Goal: Transaction & Acquisition: Purchase product/service

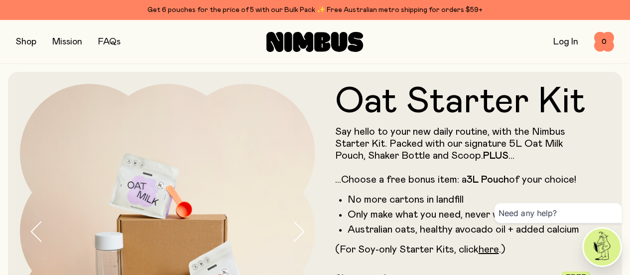
scroll to position [294, 0]
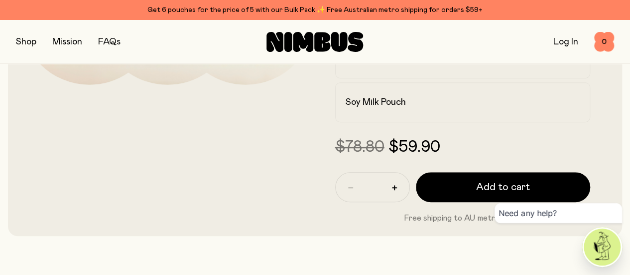
click at [571, 18] on icon at bounding box center [575, 14] width 8 height 8
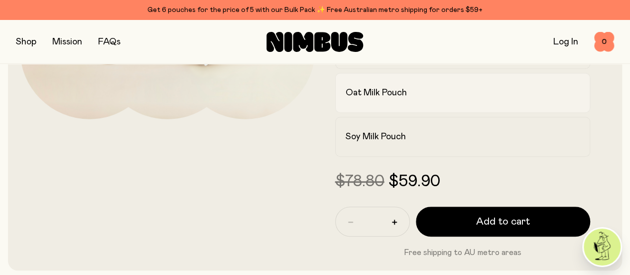
scroll to position [261, 0]
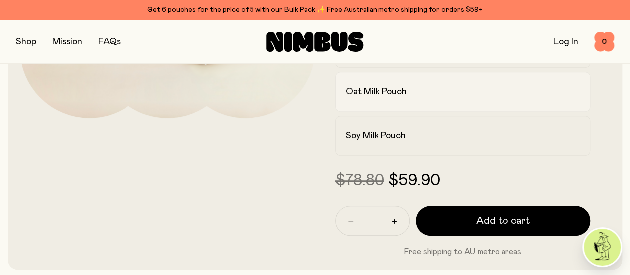
click at [547, 112] on label "Oat Milk Pouch" at bounding box center [463, 92] width 256 height 40
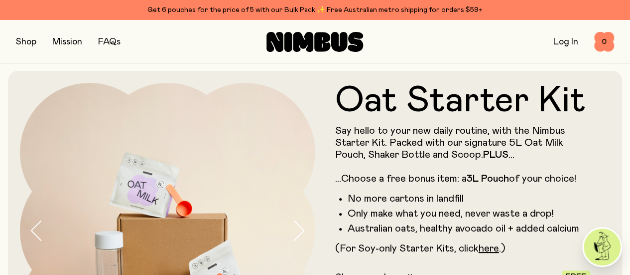
scroll to position [0, 0]
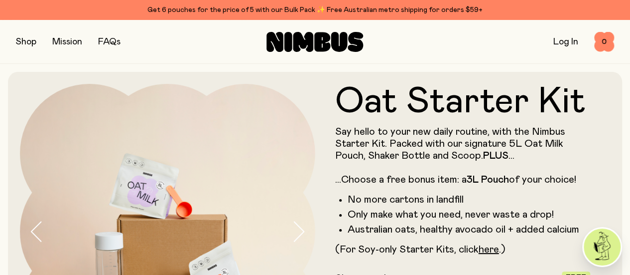
click at [21, 39] on button "button" at bounding box center [26, 42] width 20 height 14
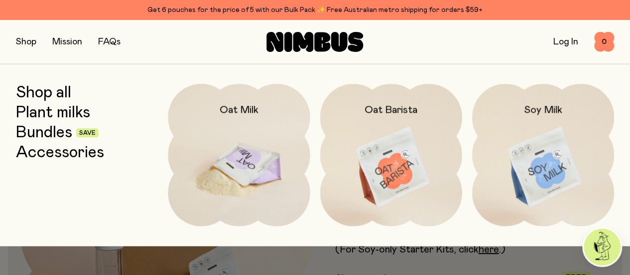
click at [232, 151] on img at bounding box center [239, 167] width 142 height 167
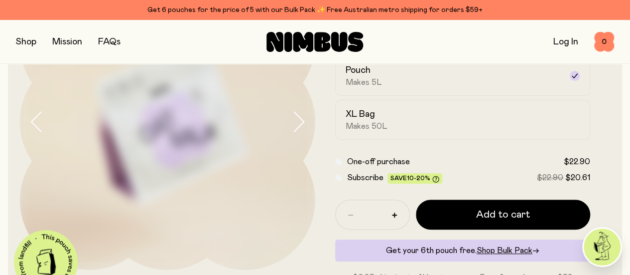
scroll to position [110, 0]
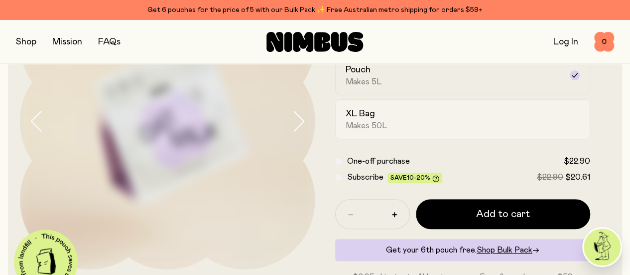
click at [497, 131] on div "XL Bag Makes 50L" at bounding box center [454, 119] width 217 height 23
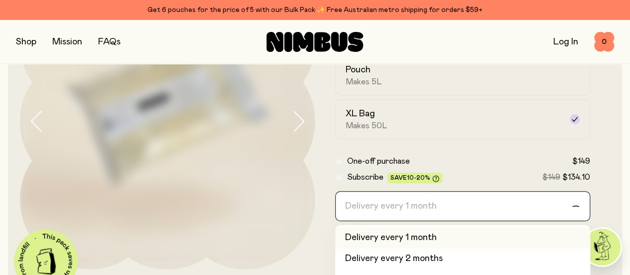
click at [442, 220] on div "Delivery every 1 month" at bounding box center [454, 205] width 237 height 29
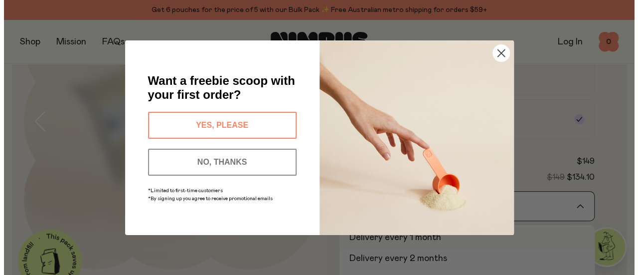
scroll to position [112, 0]
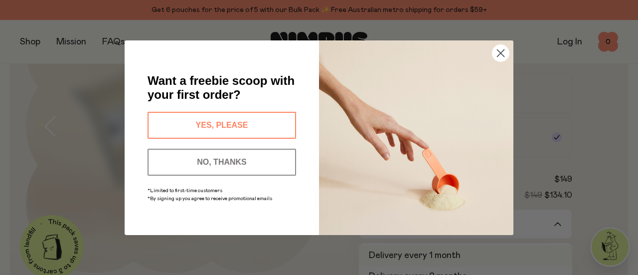
click at [273, 112] on button "YES, PLEASE" at bounding box center [221, 125] width 148 height 27
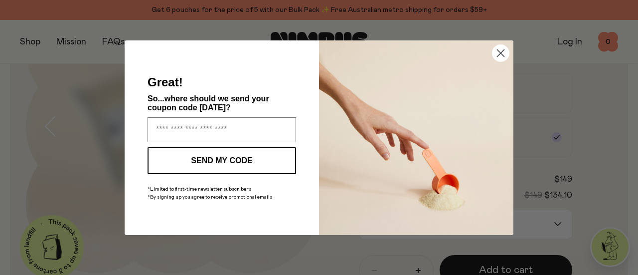
click at [504, 49] on circle "Close dialog" at bounding box center [500, 52] width 16 height 16
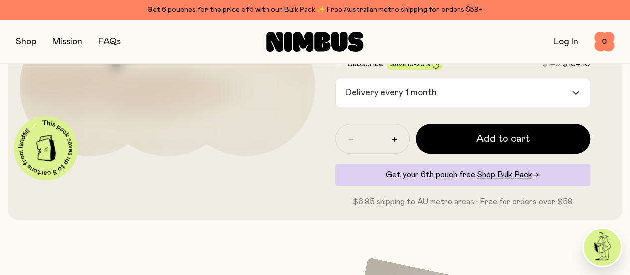
scroll to position [224, 0]
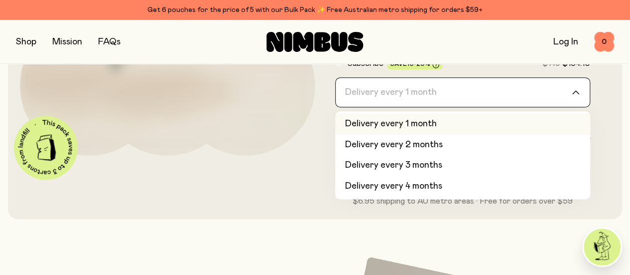
click at [480, 107] on input "Search for option" at bounding box center [457, 92] width 230 height 29
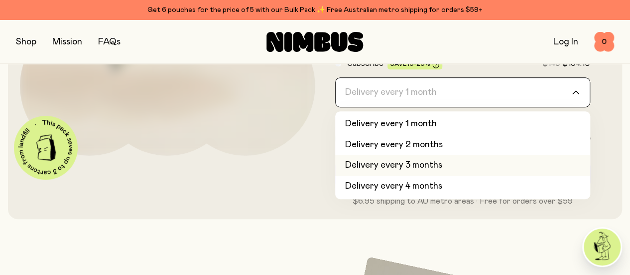
scroll to position [42, 0]
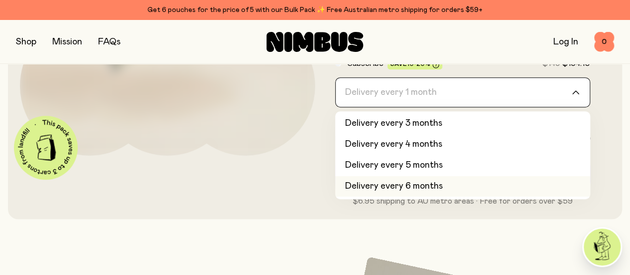
click at [474, 197] on li "Delivery every 6 months" at bounding box center [463, 186] width 256 height 21
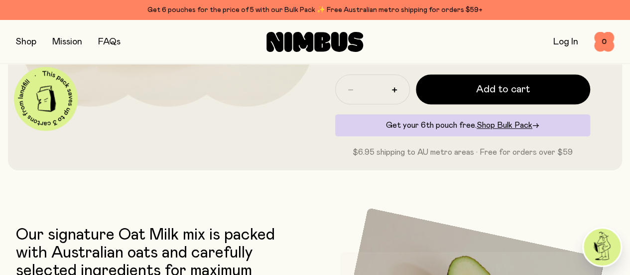
scroll to position [270, 0]
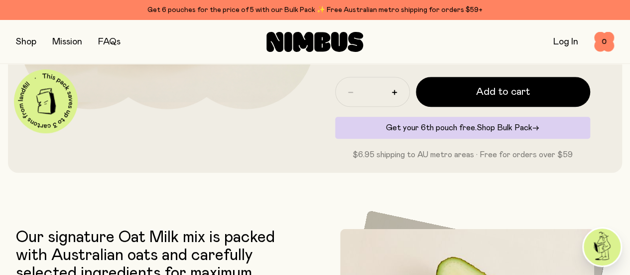
click at [493, 132] on span "Shop Bulk Pack" at bounding box center [505, 128] width 56 height 8
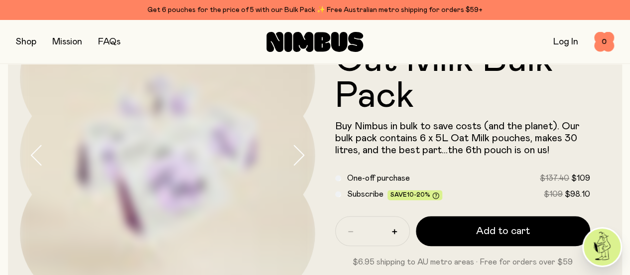
scroll to position [77, 0]
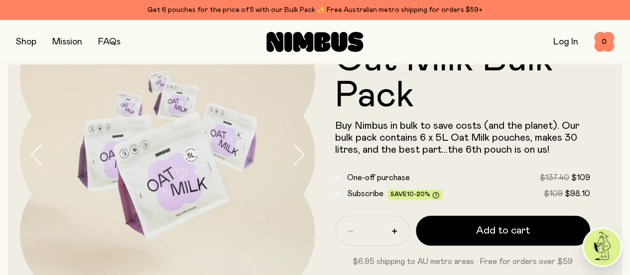
click at [356, 199] on div "Subscribe Save 10-20% $109 $98.10" at bounding box center [463, 193] width 256 height 12
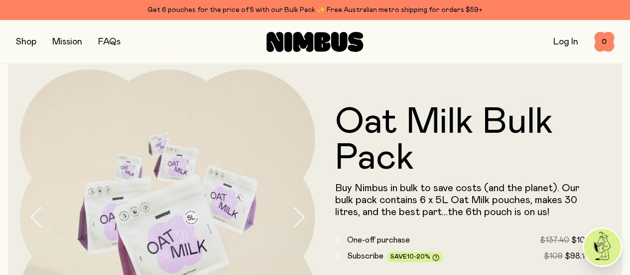
scroll to position [4, 0]
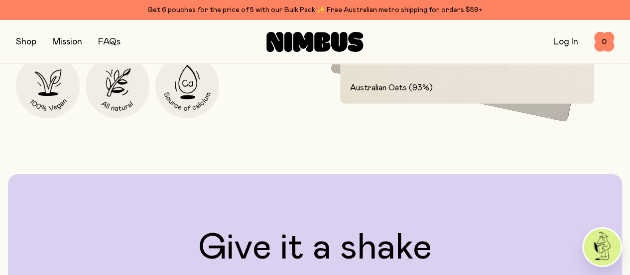
click at [341, 104] on div "Australian Oats (93%)" at bounding box center [467, 88] width 255 height 32
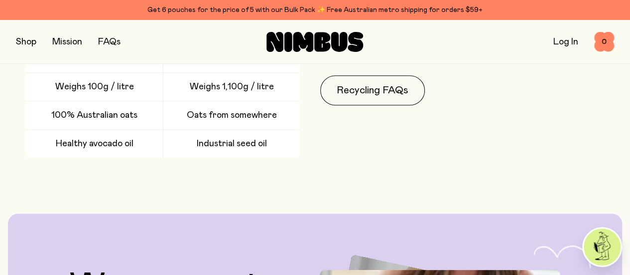
scroll to position [2241, 0]
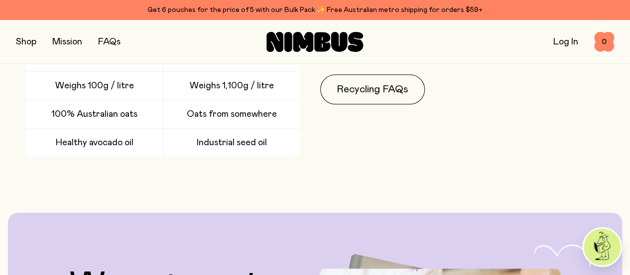
click at [329, 156] on div "Stacking up No water, no worries. Just oats in powdered form with carefully sel…" at bounding box center [315, 27] width 598 height 258
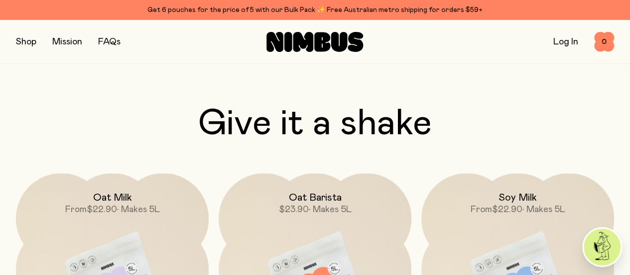
scroll to position [2739, 0]
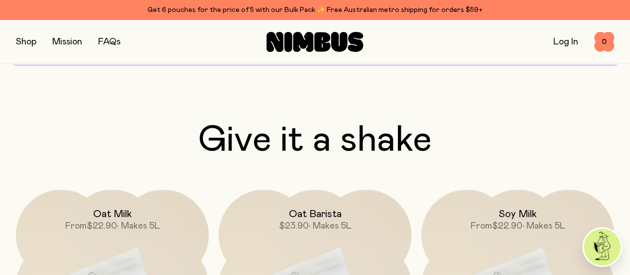
click at [557, 37] on link "Log In" at bounding box center [566, 41] width 25 height 9
